Goal: Find specific page/section: Find specific page/section

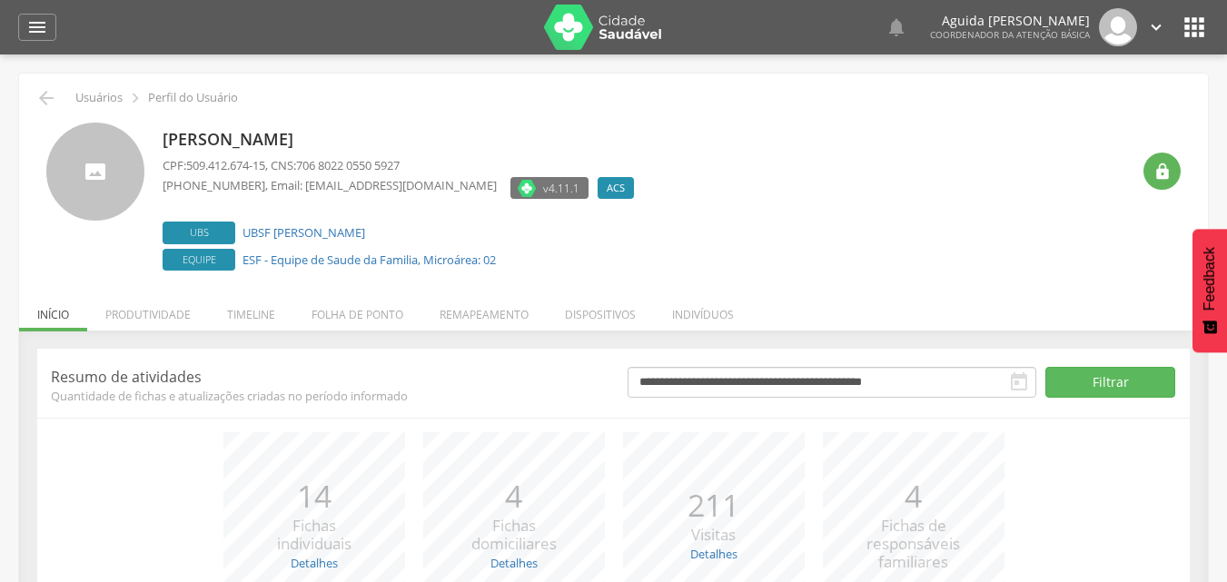
click at [1186, 34] on icon "" at bounding box center [1194, 27] width 29 height 29
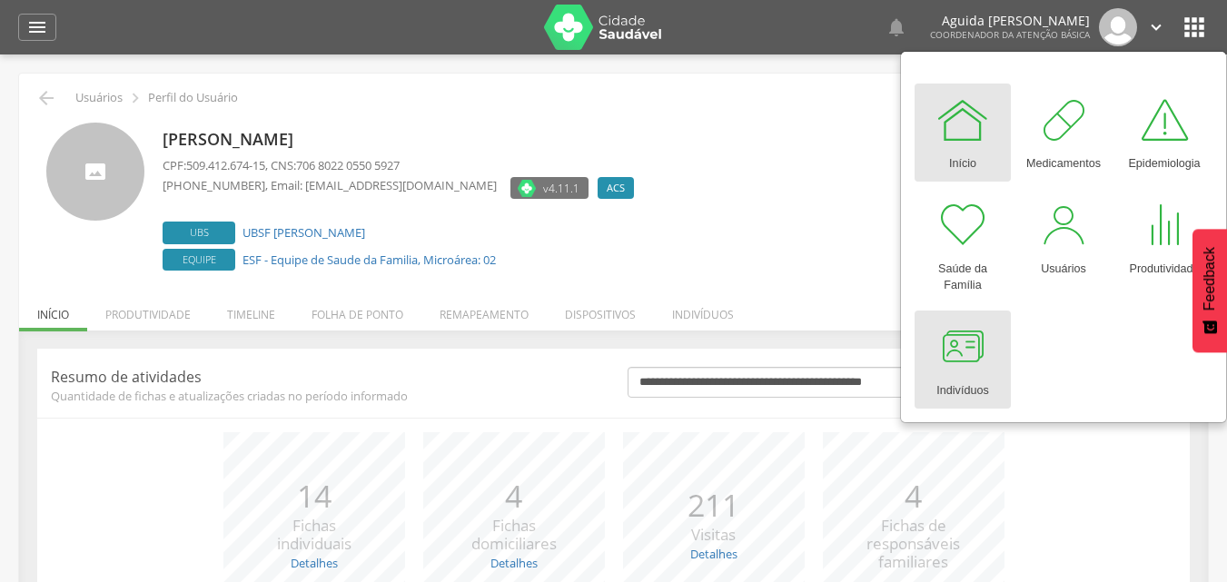
click at [982, 357] on div at bounding box center [962, 347] width 54 height 54
